Goal: Task Accomplishment & Management: Complete application form

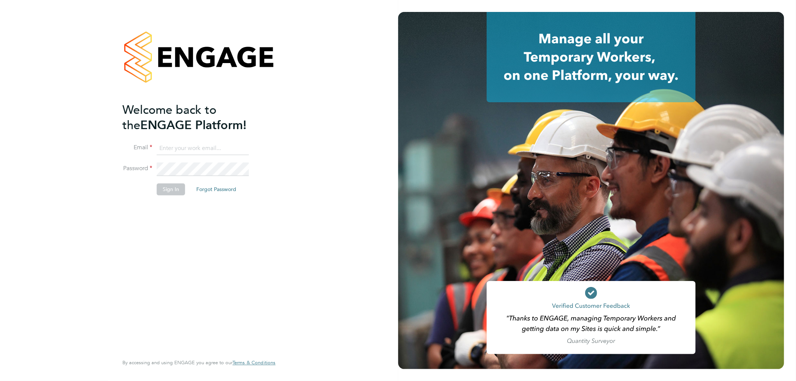
type input "n.long@ionic.jobs"
click at [173, 185] on button "Sign In" at bounding box center [171, 189] width 28 height 12
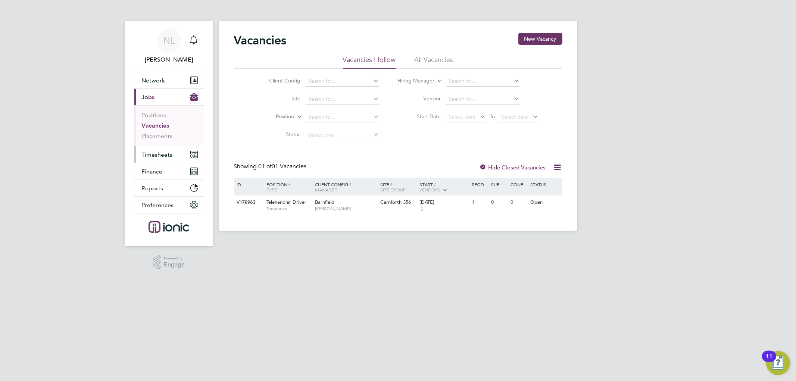
click at [157, 154] on span "Timesheets" at bounding box center [157, 154] width 31 height 7
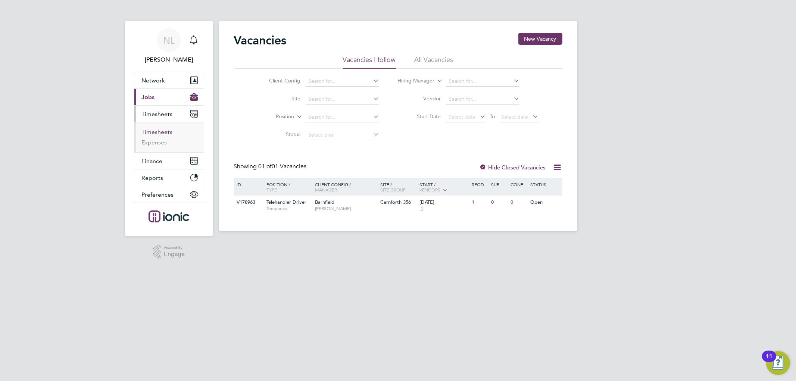
click at [163, 131] on link "Timesheets" at bounding box center [157, 131] width 31 height 7
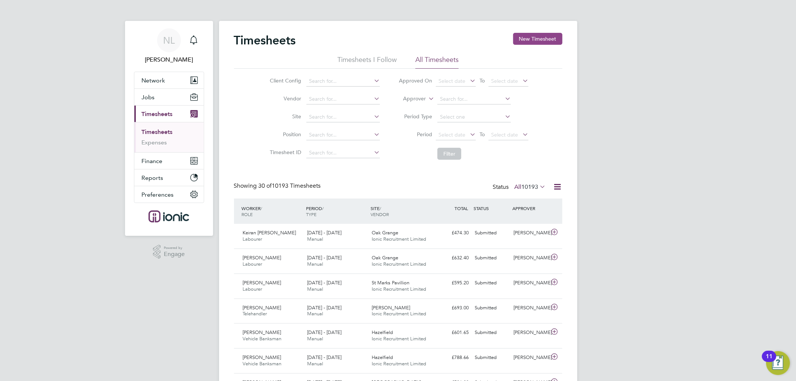
click at [525, 40] on button "New Timesheet" at bounding box center [537, 39] width 49 height 12
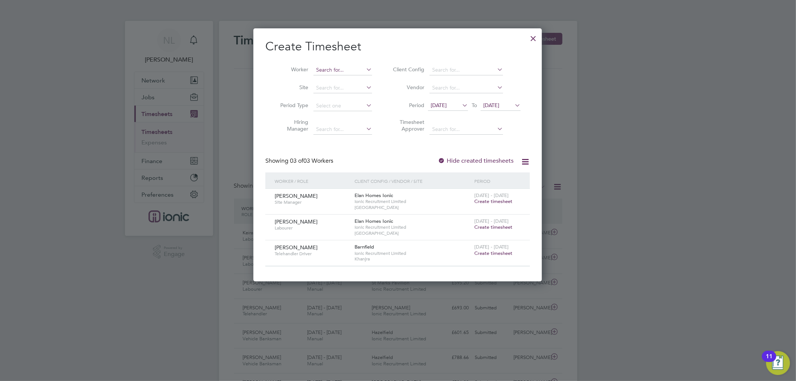
click at [345, 71] on input at bounding box center [342, 70] width 59 height 10
type input "[PERSON_NAME]"
click at [460, 106] on icon at bounding box center [460, 105] width 0 height 10
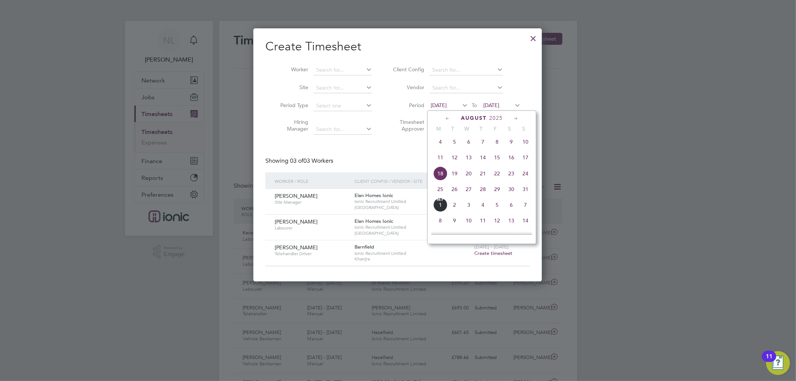
click at [438, 191] on span "25" at bounding box center [440, 189] width 14 height 14
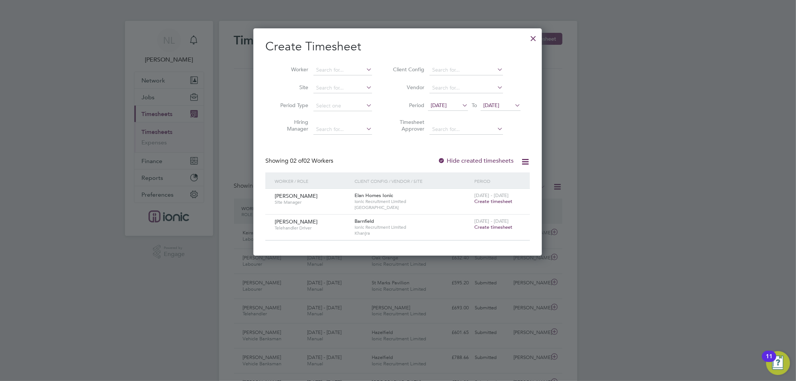
click at [513, 105] on icon at bounding box center [513, 105] width 0 height 10
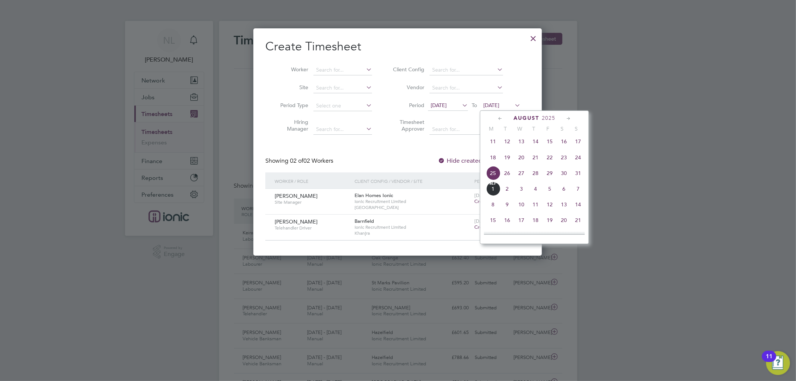
click at [549, 177] on span "29" at bounding box center [549, 173] width 14 height 14
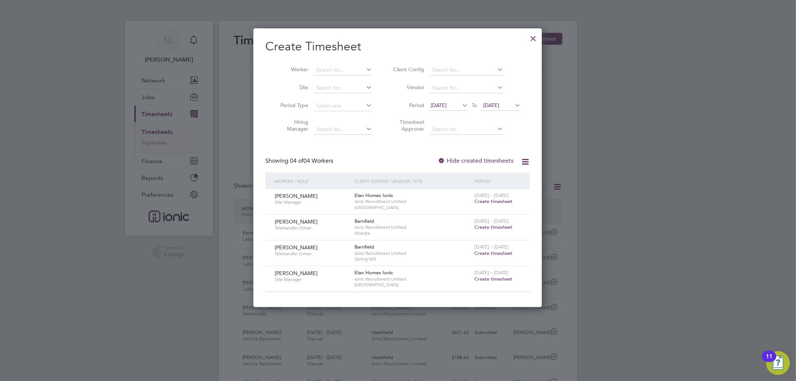
click at [492, 253] on span "Create timesheet" at bounding box center [493, 253] width 38 height 6
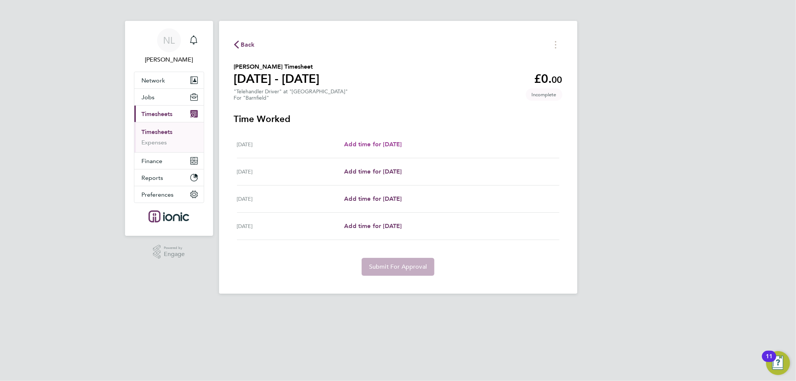
click at [383, 145] on span "Add time for [DATE]" at bounding box center [372, 144] width 57 height 7
select select "30"
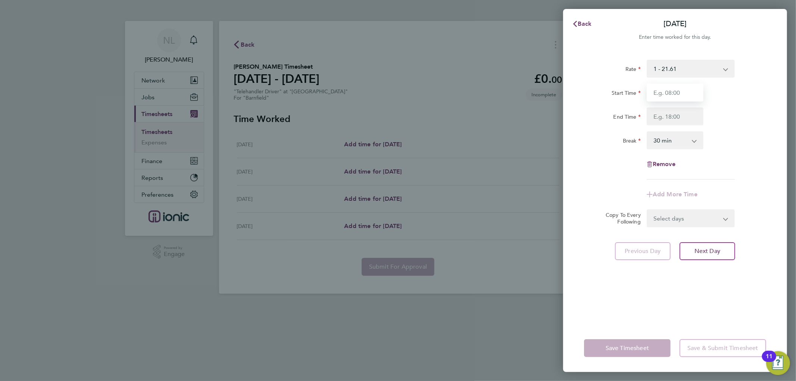
click at [672, 91] on input "Start Time" at bounding box center [674, 93] width 57 height 18
type input "07:30"
click at [675, 114] on input "End Time" at bounding box center [674, 116] width 57 height 18
type input "16:30"
click at [744, 223] on div "Copy To Every Following Select days Day [DATE] [DATE] [DATE]" at bounding box center [675, 218] width 188 height 18
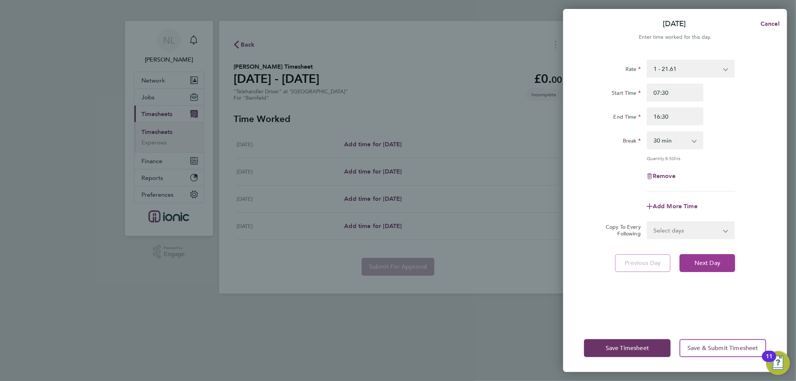
click at [707, 262] on span "Next Day" at bounding box center [707, 262] width 26 height 7
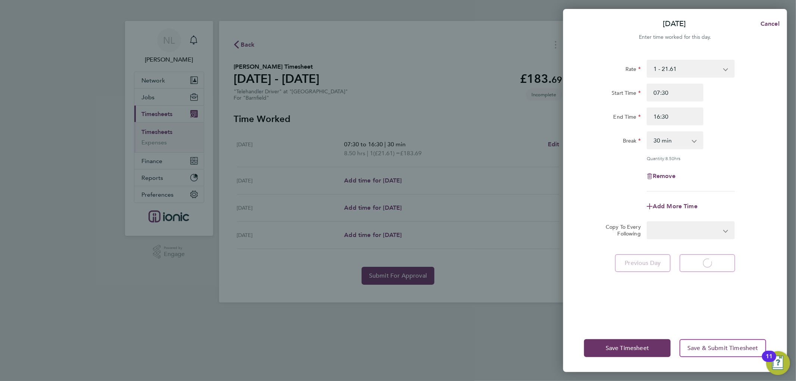
select select "30"
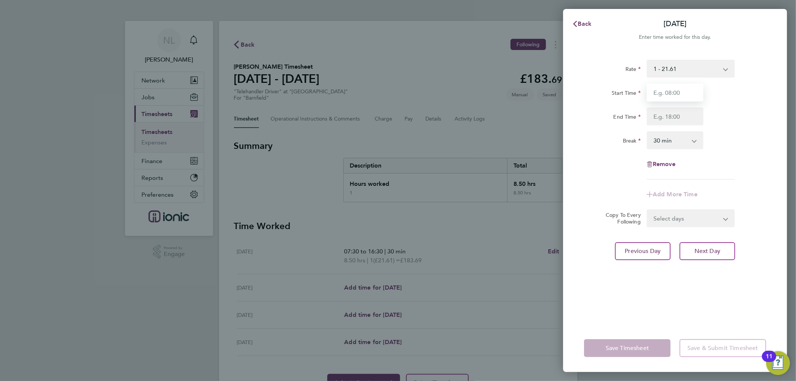
click at [656, 92] on input "Start Time" at bounding box center [674, 93] width 57 height 18
type input "07:30"
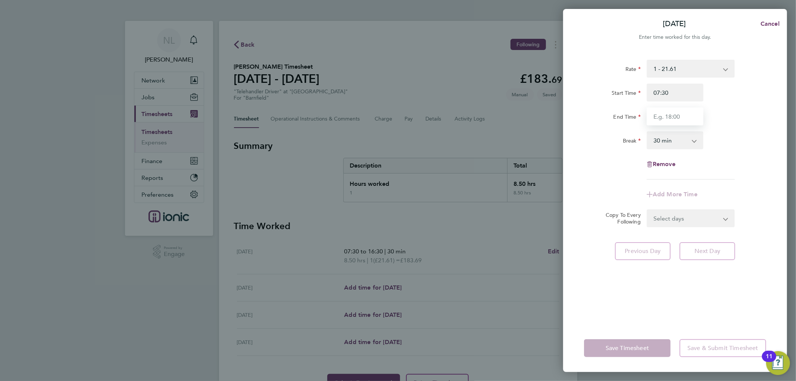
click at [677, 120] on input "End Time" at bounding box center [674, 116] width 57 height 18
type input "12:00"
click at [731, 157] on div "Rate 1 - 21.61 Start Time 07:30 End Time 12:00 Break 0 min 15 min 30 min 45 min…" at bounding box center [675, 120] width 182 height 120
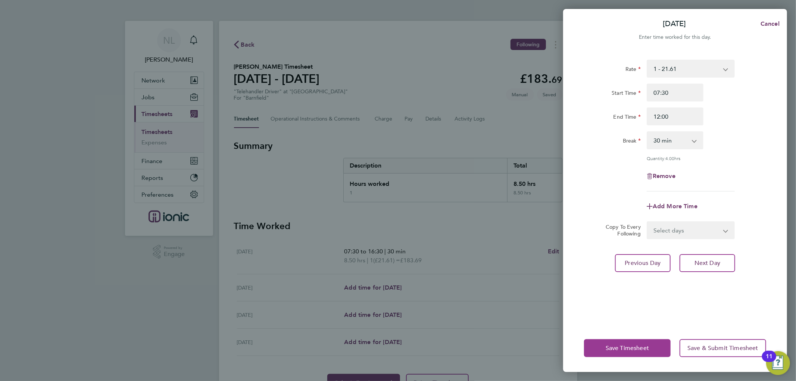
click at [630, 347] on span "Save Timesheet" at bounding box center [626, 347] width 43 height 7
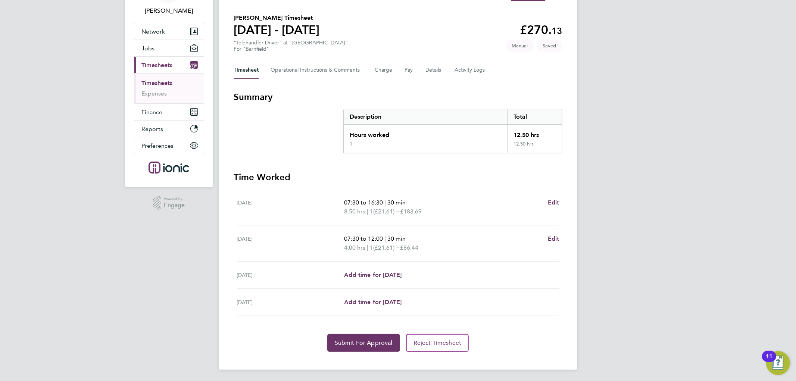
click at [377, 269] on div "[DATE] Add time for [DATE] Add time for [DATE]" at bounding box center [398, 274] width 322 height 27
click at [375, 279] on div "[DATE] Add time for [DATE] Add time for [DATE]" at bounding box center [398, 274] width 322 height 27
click at [375, 277] on span "Add time for [DATE]" at bounding box center [372, 274] width 57 height 7
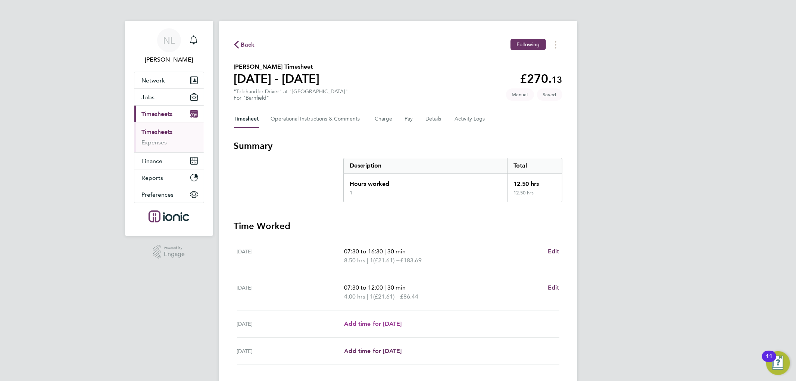
select select "30"
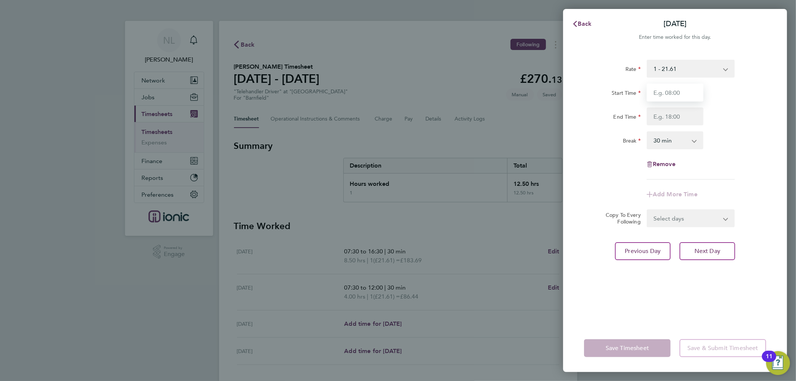
click at [662, 97] on input "Start Time" at bounding box center [674, 93] width 57 height 18
type input "07:30"
click at [675, 113] on input "End Time" at bounding box center [674, 116] width 57 height 18
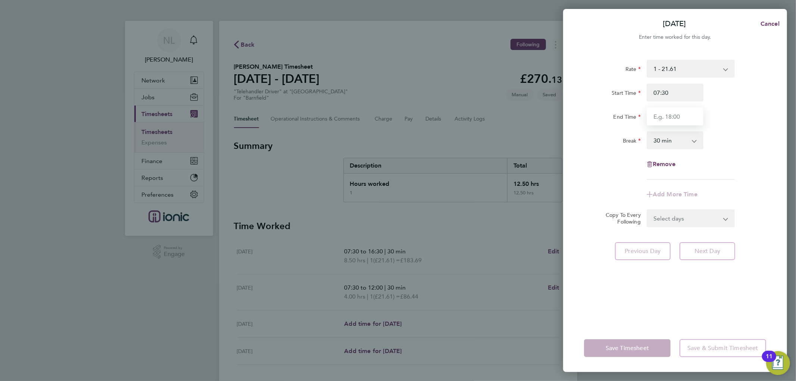
type input "16:30"
click at [760, 167] on div "Remove" at bounding box center [675, 164] width 188 height 18
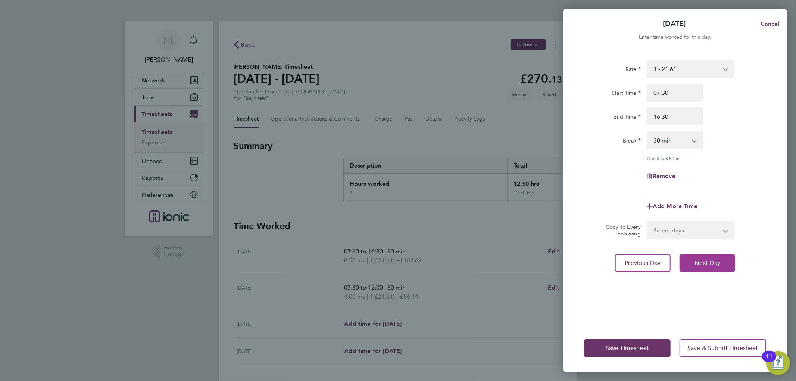
click at [715, 269] on button "Next Day" at bounding box center [707, 263] width 56 height 18
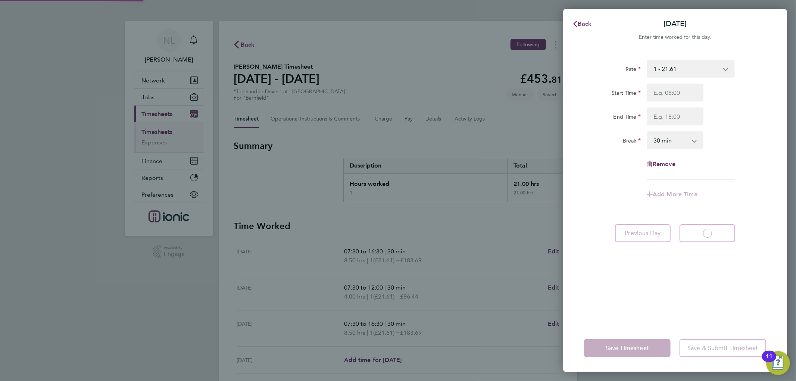
select select "30"
click at [668, 90] on input "Start Time" at bounding box center [674, 93] width 57 height 18
type input "07:30"
click at [683, 118] on input "End Time" at bounding box center [674, 116] width 57 height 18
click at [668, 118] on input "End Time" at bounding box center [674, 116] width 57 height 18
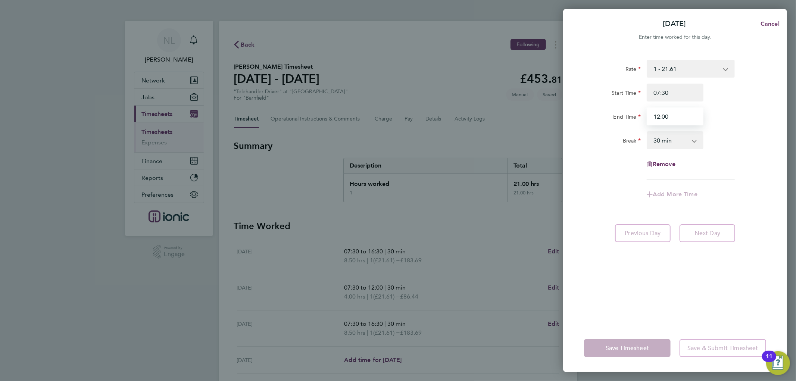
type input "12:00"
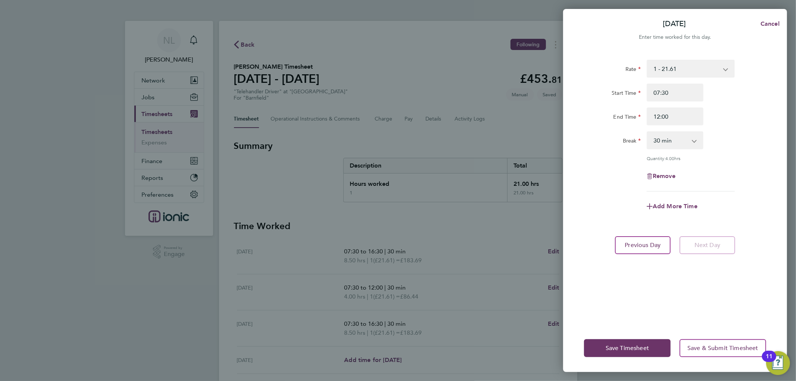
click at [589, 161] on div "Rate 1 - 21.61 Start Time 07:30 End Time 12:00 Break 0 min 15 min 30 min 45 min…" at bounding box center [675, 126] width 182 height 132
click at [631, 345] on span "Save Timesheet" at bounding box center [626, 347] width 43 height 7
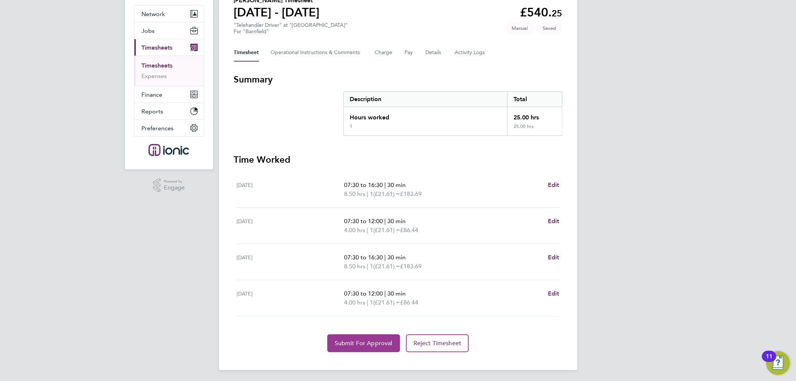
click at [383, 340] on span "Submit For Approval" at bounding box center [364, 342] width 58 height 7
